Goal: Check status: Check status

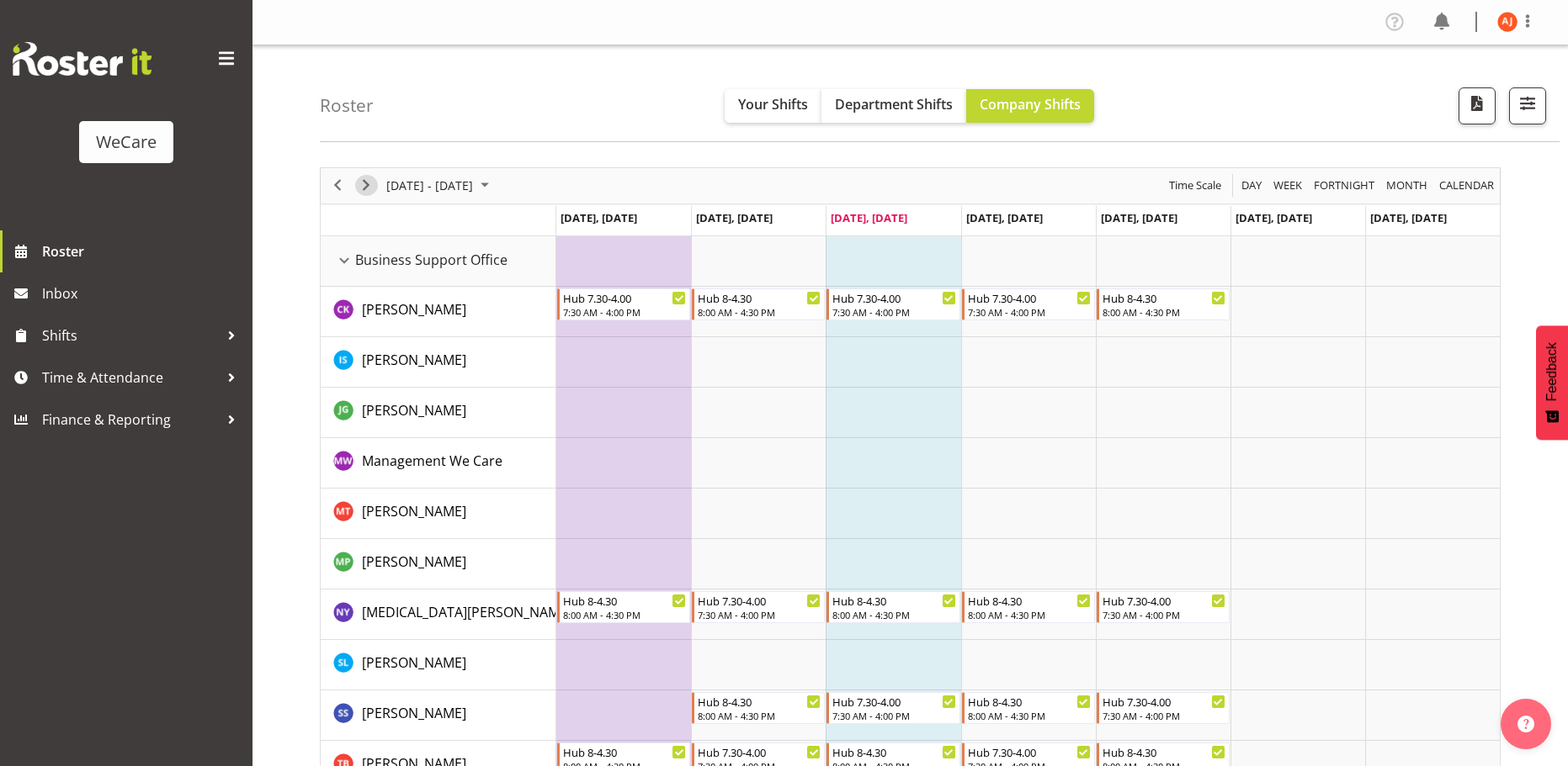
scroll to position [1514, 0]
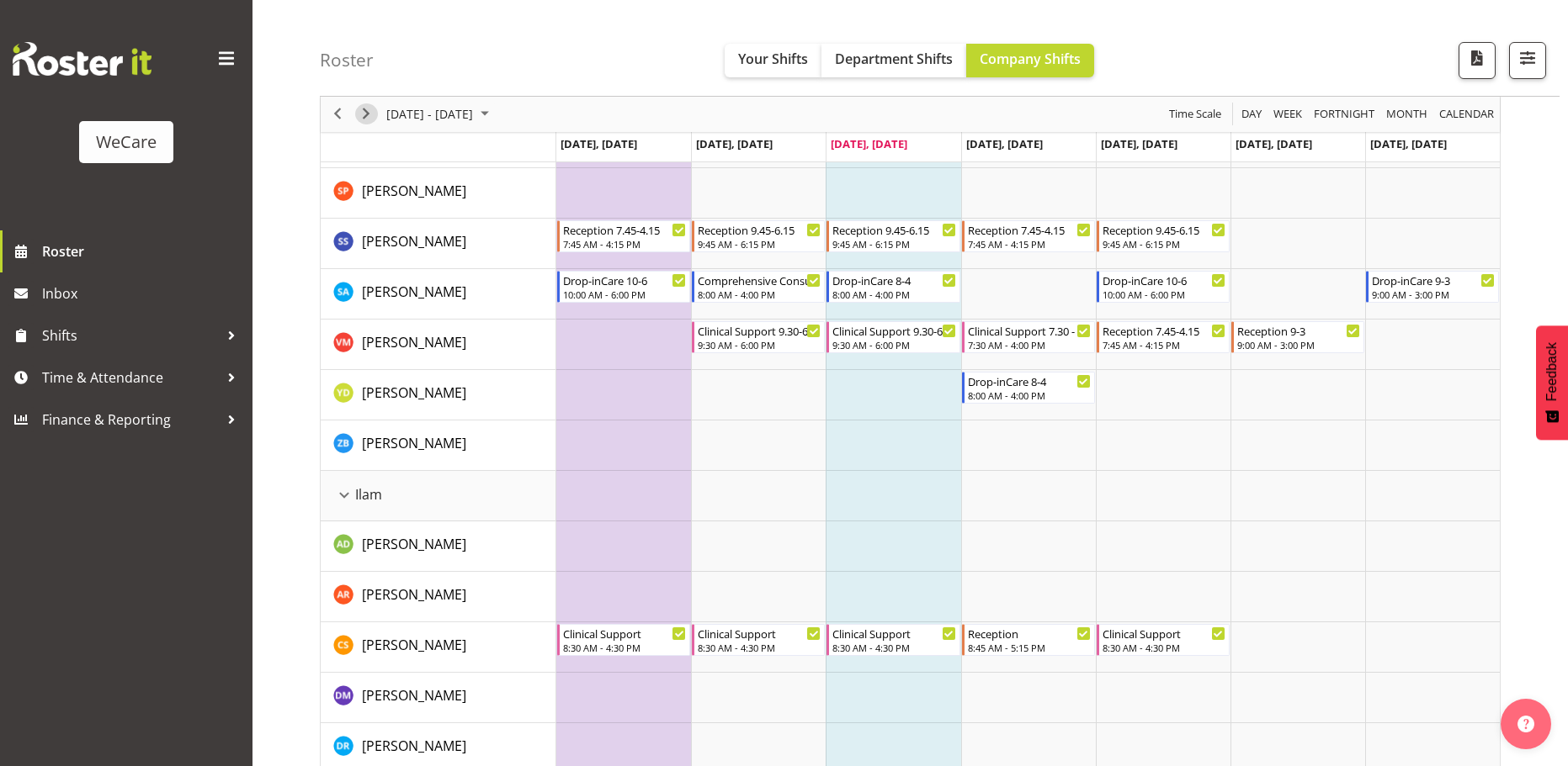
click at [371, 113] on span "Next" at bounding box center [366, 115] width 20 height 21
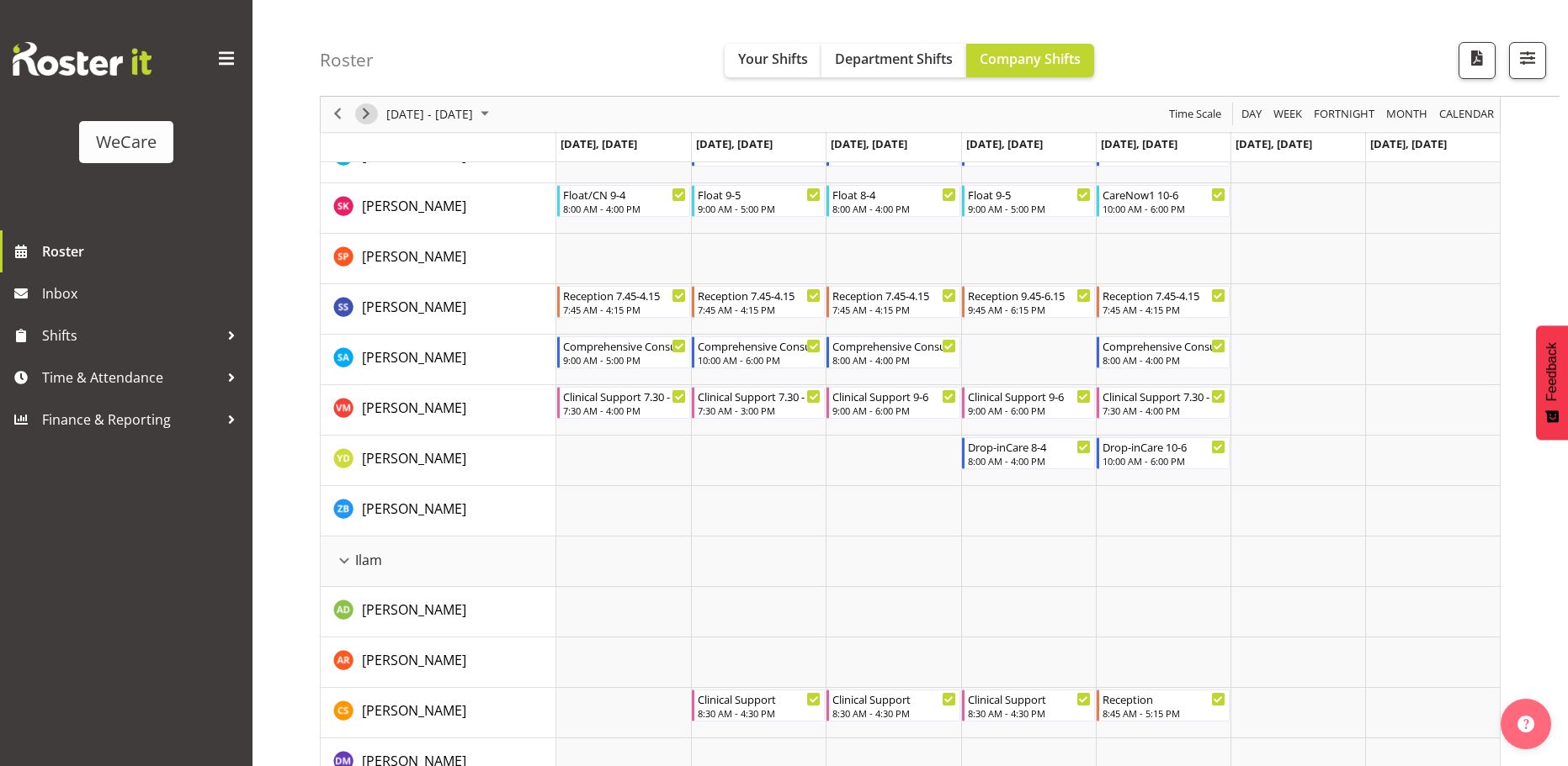
click at [374, 115] on span "Next" at bounding box center [366, 115] width 20 height 21
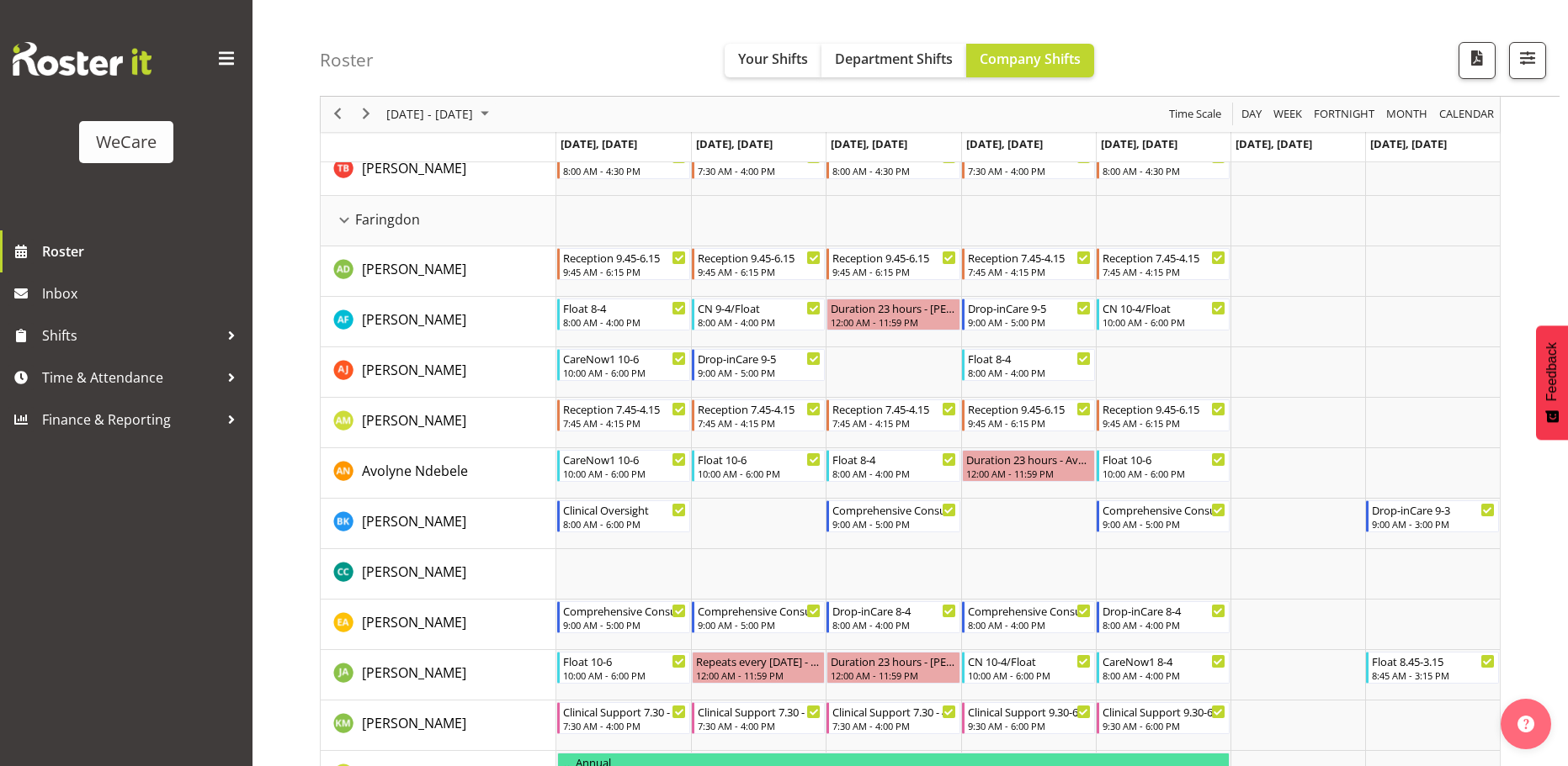
scroll to position [589, 0]
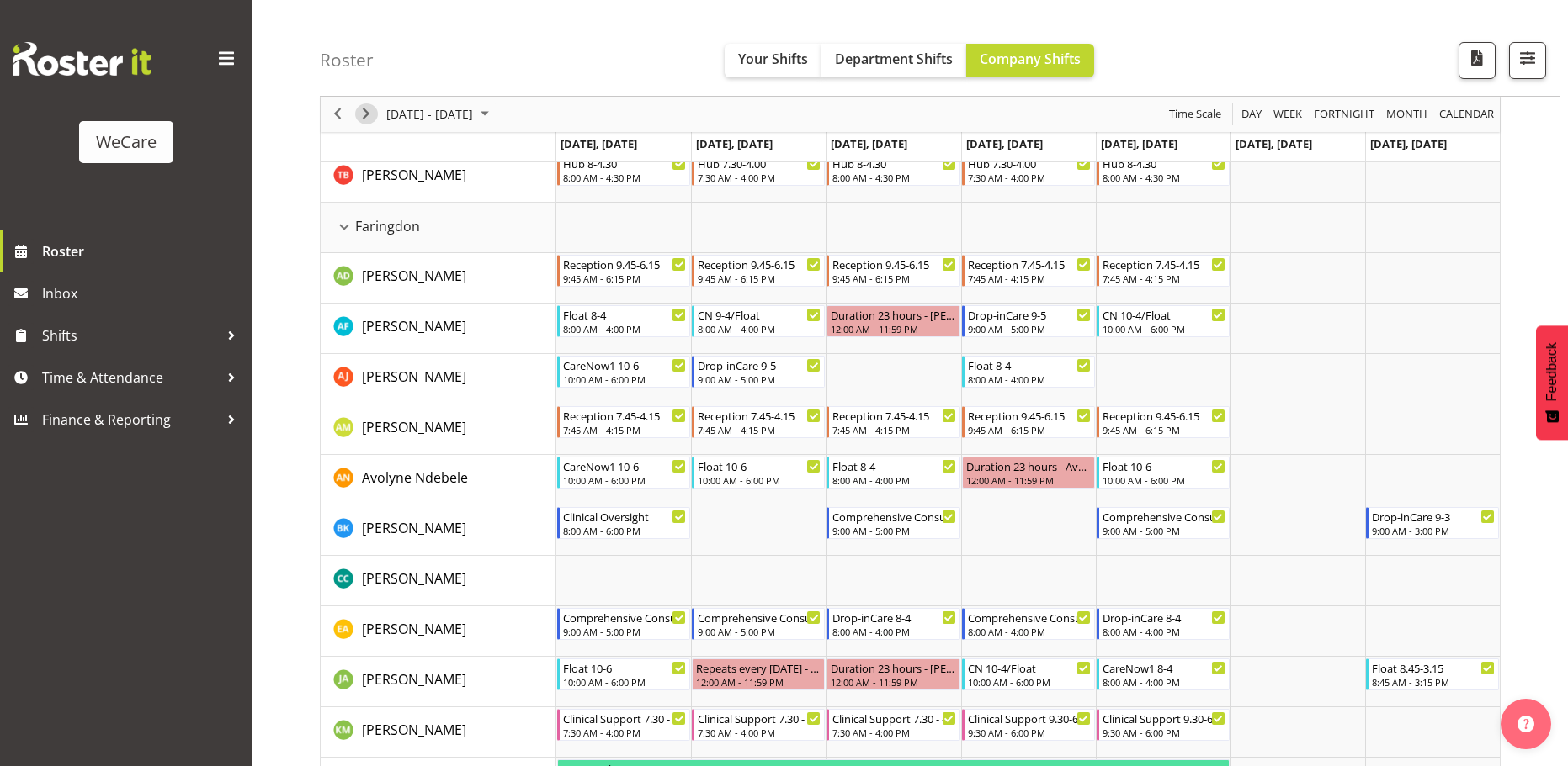
click at [367, 112] on span "Next" at bounding box center [366, 115] width 20 height 21
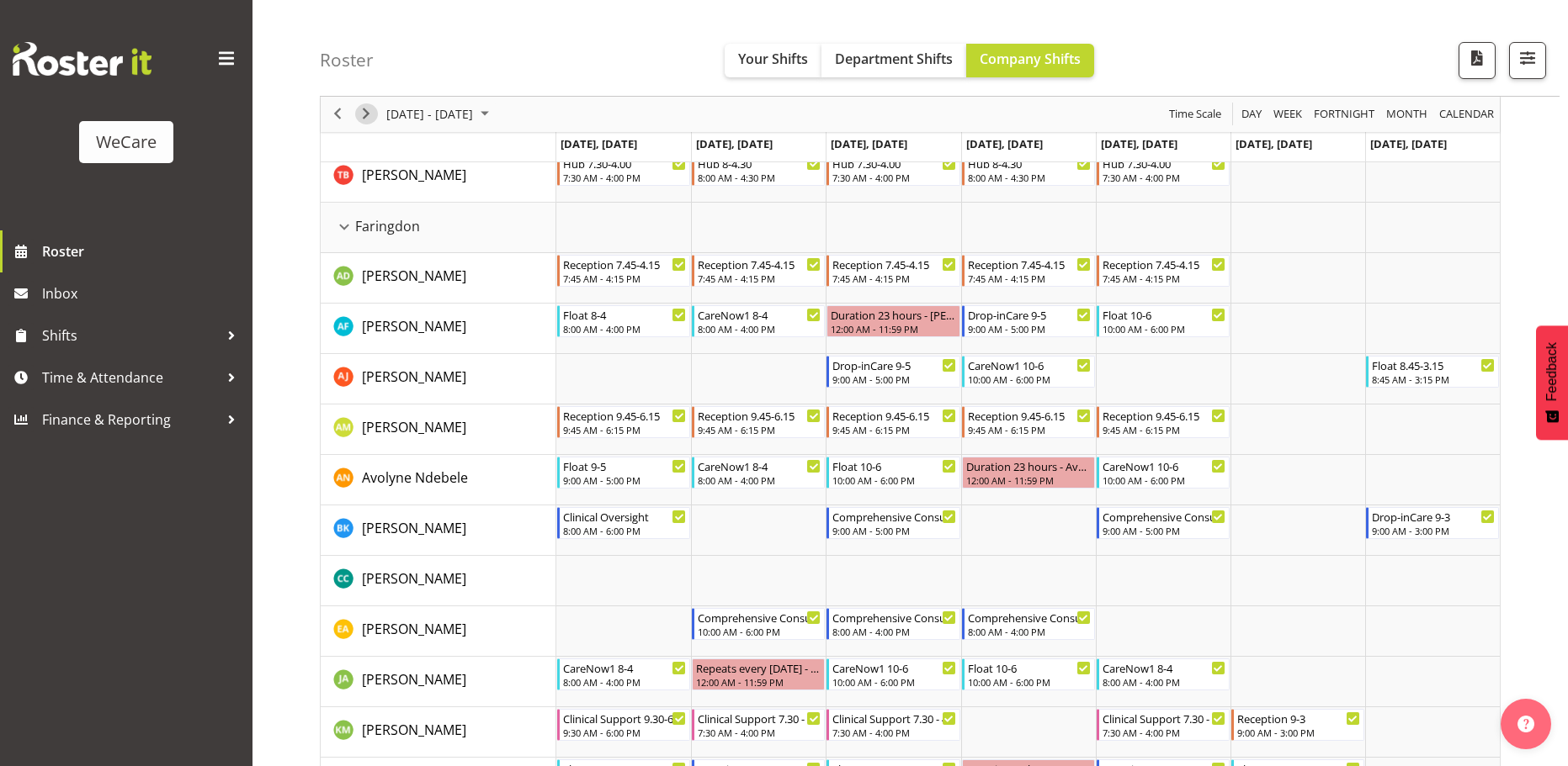
click at [372, 122] on span "Next" at bounding box center [366, 115] width 20 height 21
